Goal: Task Accomplishment & Management: Complete application form

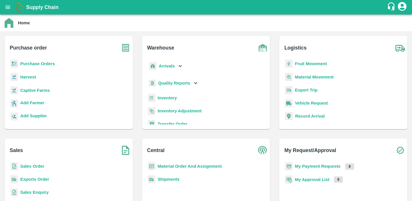
click at [41, 65] on b "Purchase Orders" at bounding box center [37, 63] width 35 height 5
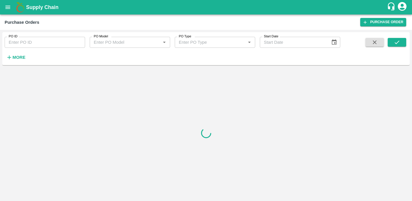
click at [14, 59] on strong "More" at bounding box center [18, 57] width 13 height 5
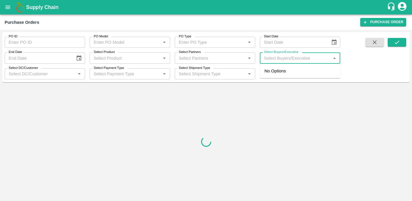
click at [276, 60] on input "Select Buyers/Executive" at bounding box center [294, 58] width 67 height 8
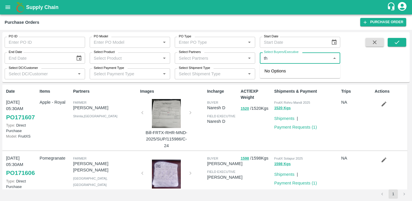
type input "t"
click at [243, 22] on div "Purchase Orders" at bounding box center [182, 23] width 355 height 8
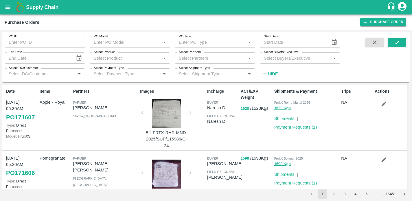
click at [273, 60] on input "Select Buyers/Executive" at bounding box center [294, 58] width 67 height 8
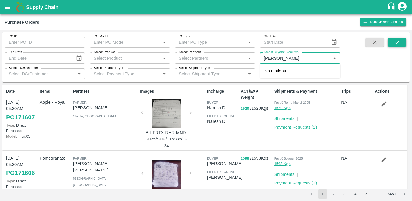
type input "[PERSON_NAME]"
click at [394, 41] on icon "submit" at bounding box center [397, 42] width 6 height 6
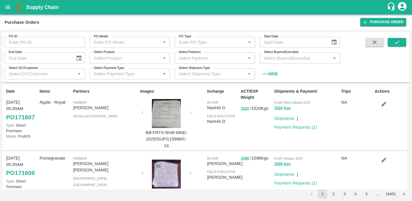
click at [319, 56] on input "Select Buyers/Executive" at bounding box center [294, 58] width 67 height 8
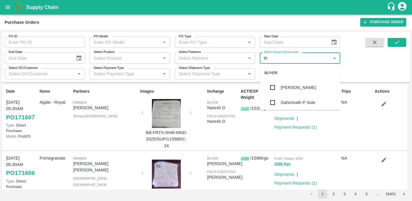
type input "the"
click at [288, 86] on div "[PERSON_NAME] B R" at bounding box center [303, 87] width 44 height 6
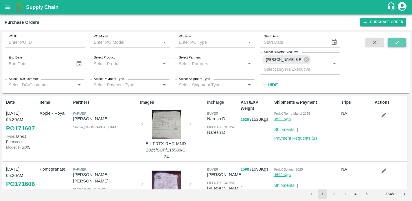
click at [400, 43] on button "submit" at bounding box center [397, 42] width 19 height 9
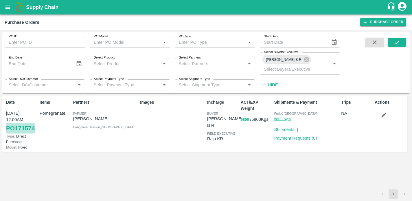
click at [23, 123] on link "PO 171574" at bounding box center [20, 128] width 29 height 10
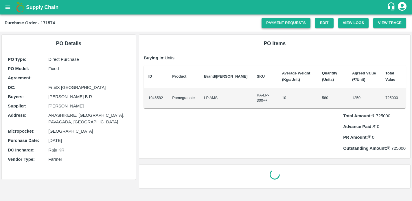
click at [282, 26] on link "Payment Requests" at bounding box center [285, 23] width 49 height 10
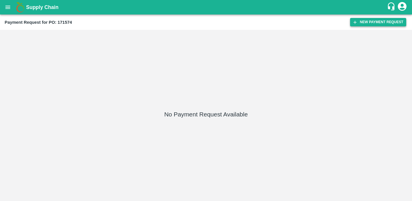
click at [366, 21] on button "New Payment Request" at bounding box center [378, 22] width 56 height 8
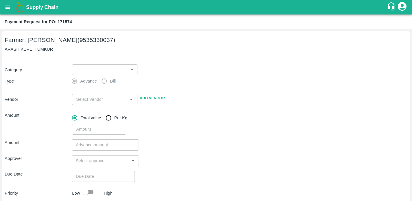
click at [130, 71] on body "Supply Chain Payment Request for PO: 171574 Farmer: SHIVAKUMAR (9535330037) ARA…" at bounding box center [206, 100] width 412 height 201
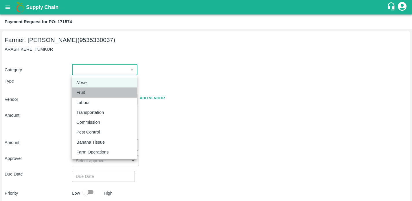
click at [88, 91] on div "Fruit" at bounding box center [104, 92] width 56 height 6
type input "1"
type input "SHIVAKUMAR - 9535330037(Farmer)"
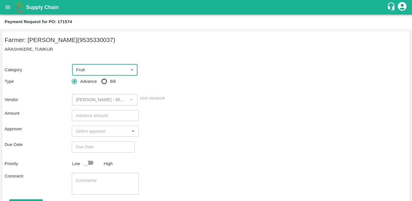
click at [88, 117] on input "number" at bounding box center [105, 115] width 67 height 11
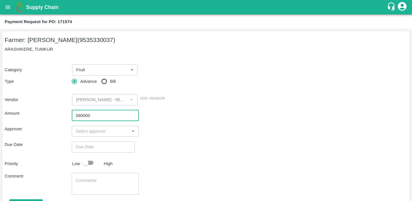
type input "580000"
click at [93, 133] on input "input" at bounding box center [100, 131] width 54 height 8
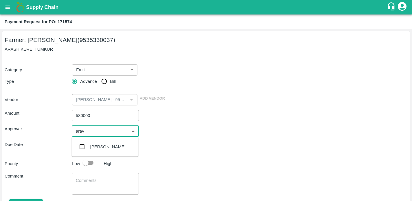
type input "aravi"
click at [92, 145] on div "[PERSON_NAME]" at bounding box center [107, 146] width 35 height 6
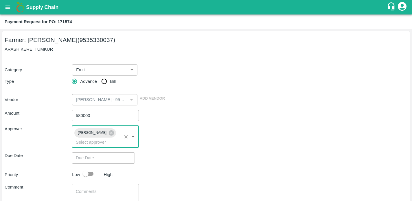
type input "DD/MM/YYYY hh:mm aa"
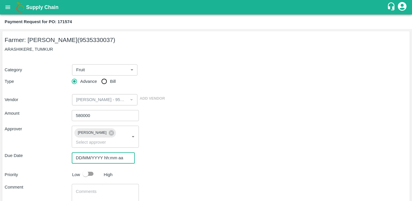
click at [92, 160] on input "DD/MM/YYYY hh:mm aa" at bounding box center [101, 157] width 59 height 11
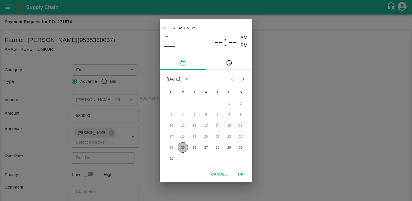
click at [184, 143] on button "25" at bounding box center [183, 147] width 10 height 10
type input "25/08/2025 12:00 AM"
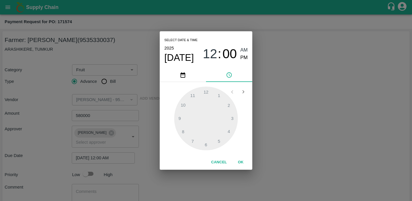
click at [243, 160] on button "OK" at bounding box center [240, 162] width 19 height 10
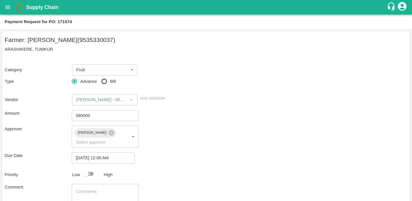
click at [91, 173] on input "checkbox" at bounding box center [85, 173] width 33 height 11
checkbox input "true"
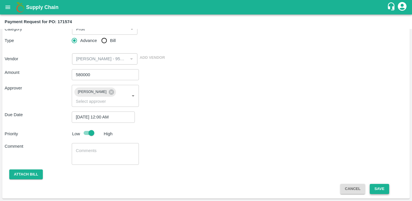
click at [377, 191] on button "Save" at bounding box center [379, 189] width 19 height 10
click at [32, 176] on button "Attach bill" at bounding box center [26, 174] width 34 height 10
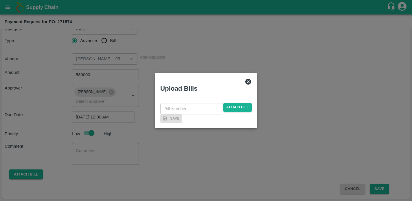
click at [249, 79] on icon at bounding box center [248, 82] width 6 height 6
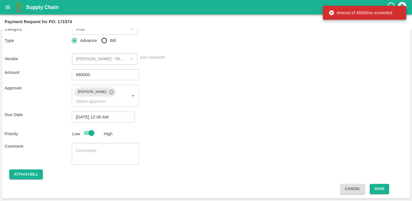
scroll to position [0, 0]
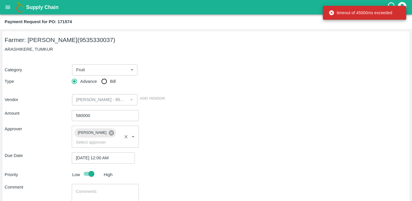
click at [108, 133] on icon at bounding box center [111, 133] width 6 height 6
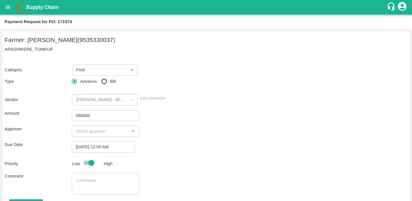
scroll to position [30, 0]
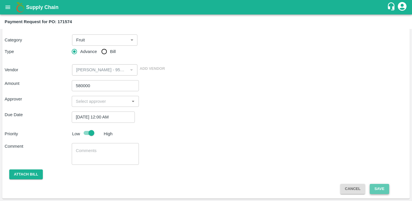
click at [379, 187] on button "Save" at bounding box center [379, 189] width 19 height 10
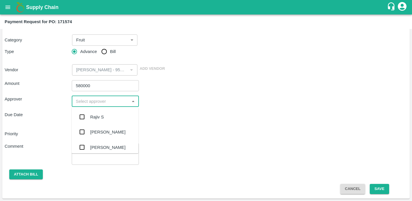
click at [122, 104] on input "input" at bounding box center [100, 101] width 54 height 8
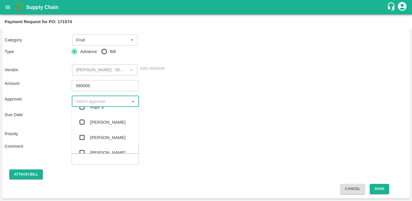
scroll to position [0, 0]
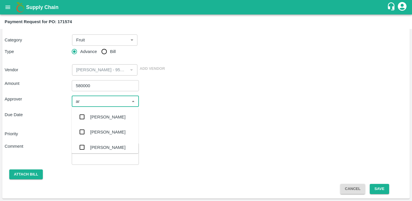
type input "a"
